Goal: Task Accomplishment & Management: Manage account settings

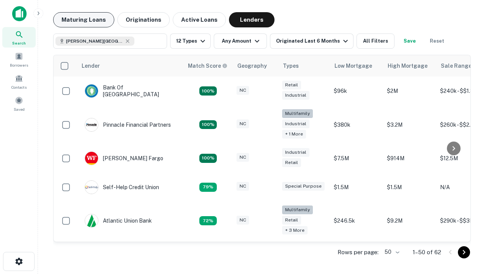
click at [84, 20] on button "Maturing Loans" at bounding box center [83, 19] width 61 height 15
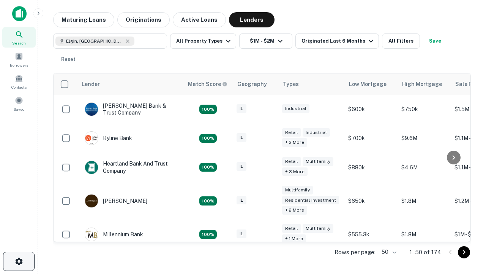
click at [19, 261] on icon "button" at bounding box center [18, 261] width 9 height 9
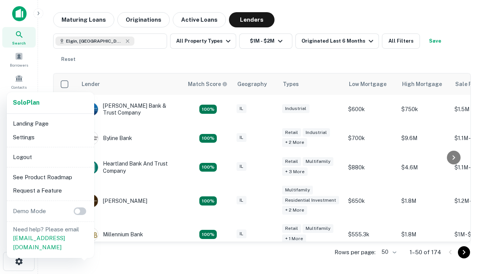
click at [50, 157] on li "Logout" at bounding box center [50, 157] width 81 height 14
